Goal: Task Accomplishment & Management: Manage account settings

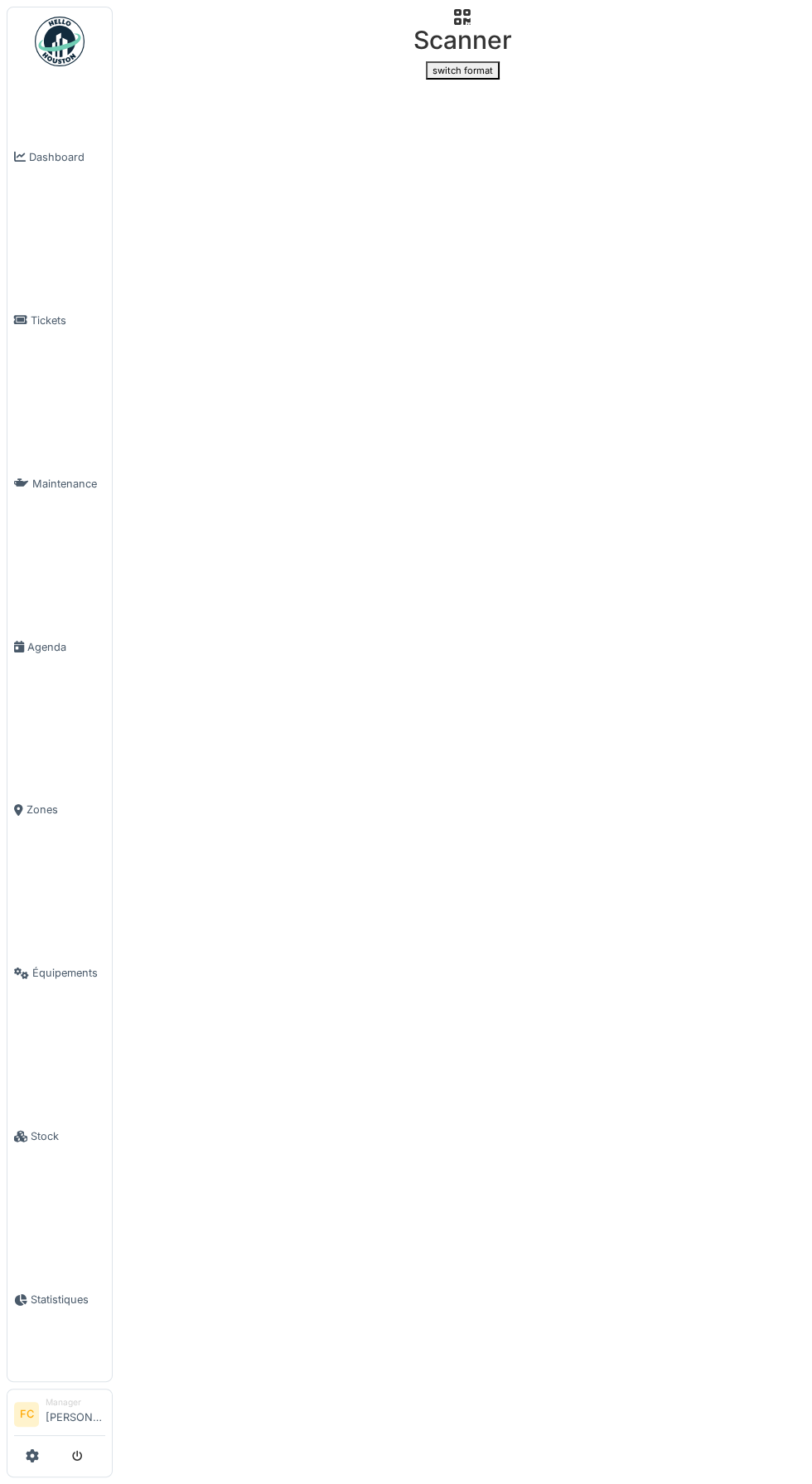
click at [31, 33] on link at bounding box center [60, 41] width 62 height 62
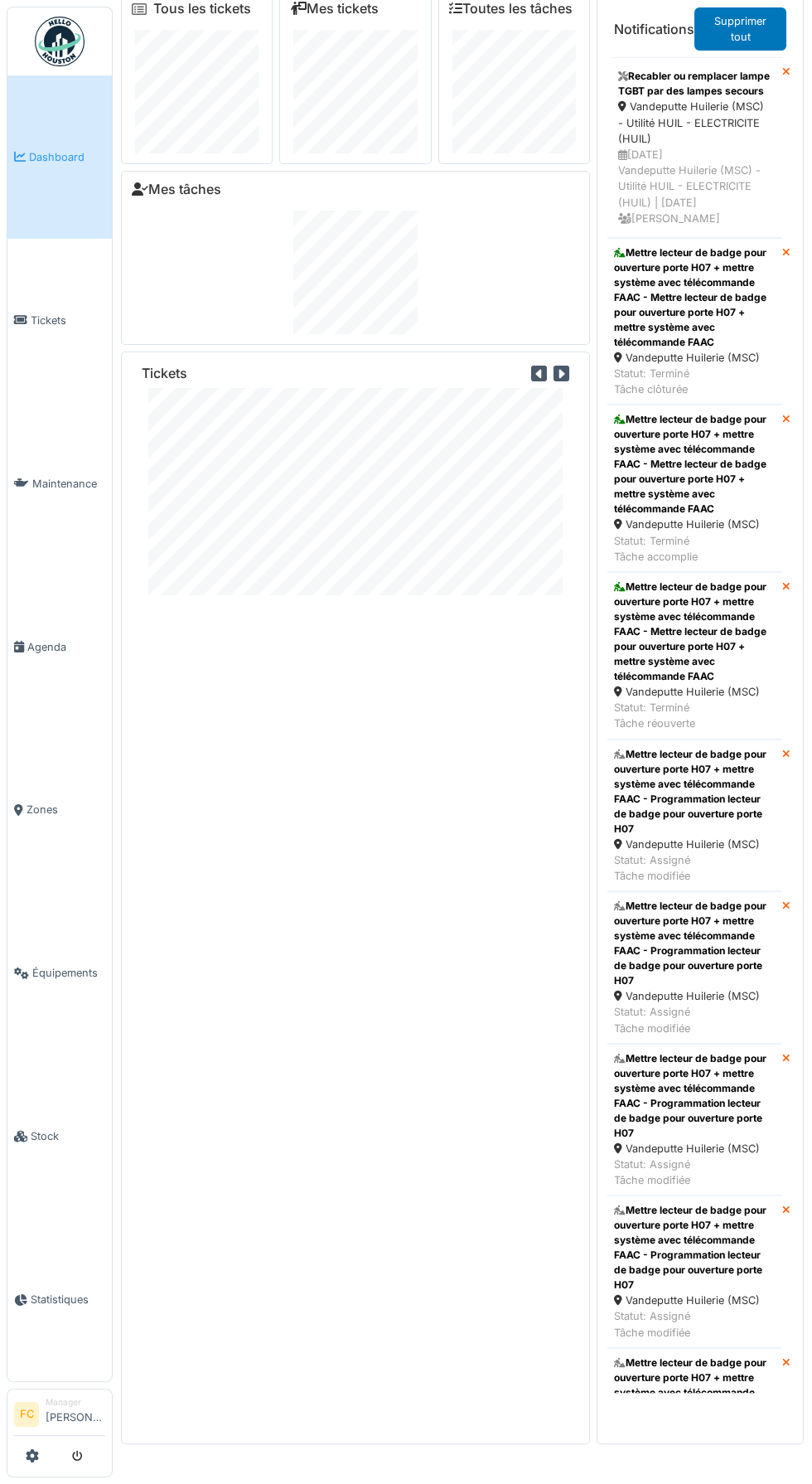
scroll to position [17, 0]
click at [31, 1427] on li "FC" at bounding box center [26, 1414] width 25 height 25
